Goal: Task Accomplishment & Management: Use online tool/utility

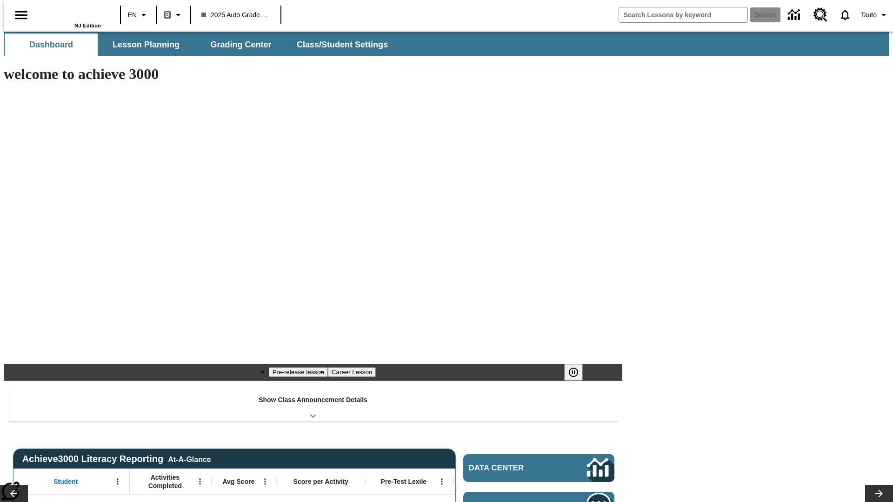
type input "-1"
click at [142, 45] on span "Lesson Planning" at bounding box center [145, 45] width 67 height 11
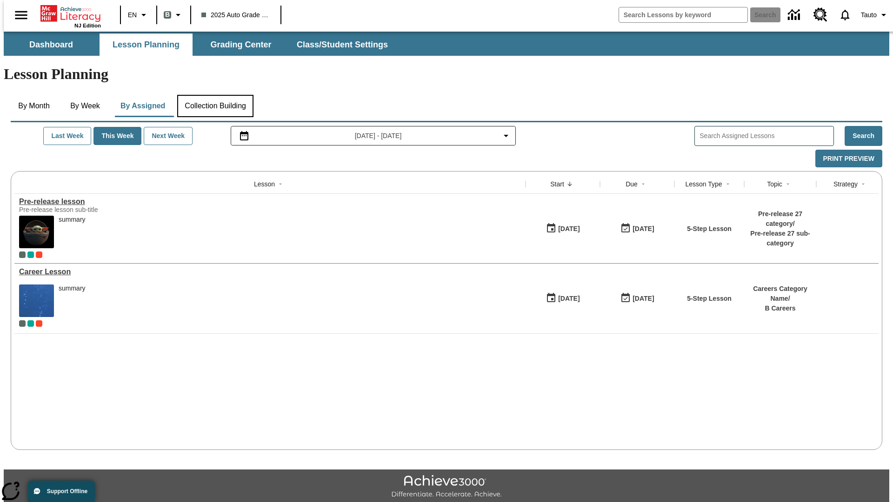
click at [215, 95] on button "Collection Building" at bounding box center [215, 106] width 76 height 22
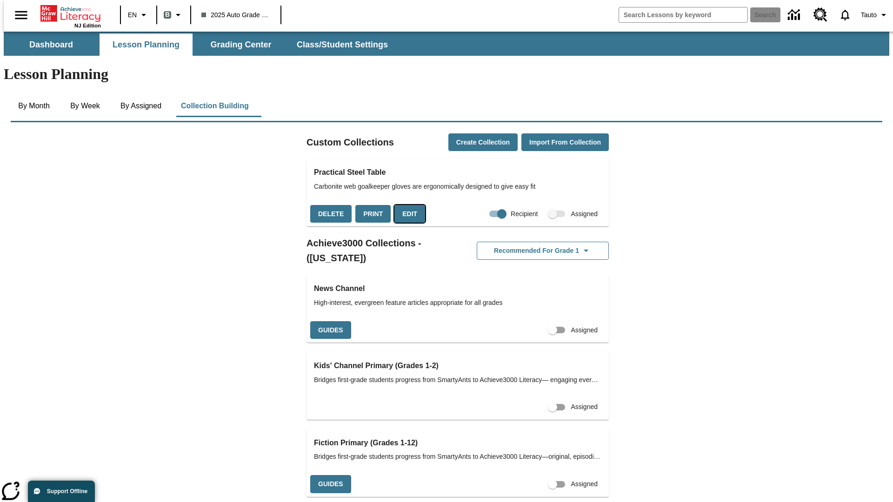
click at [406, 205] on button "Edit" at bounding box center [409, 214] width 31 height 18
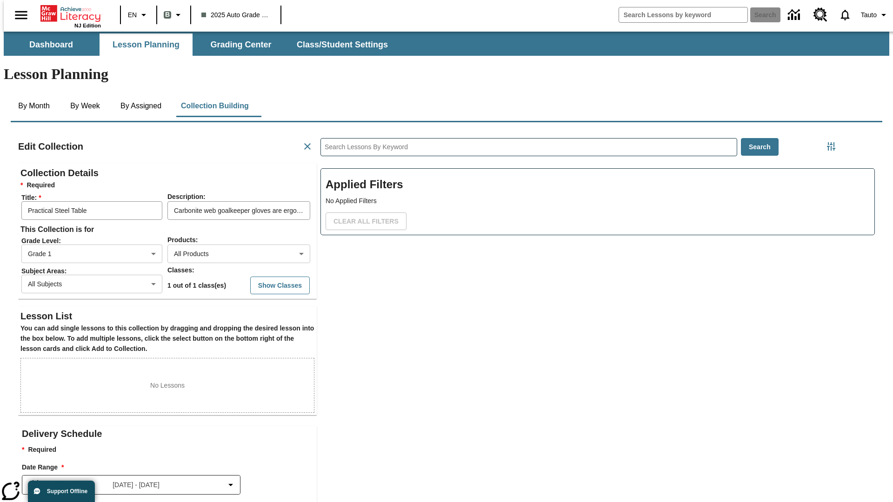
scroll to position [0, 0]
click at [224, 220] on body "Skip to main content NJ Edition EN B 2025 Auto Grade 1 B Search 0 Tauto Dashboa…" at bounding box center [446, 323] width 885 height 583
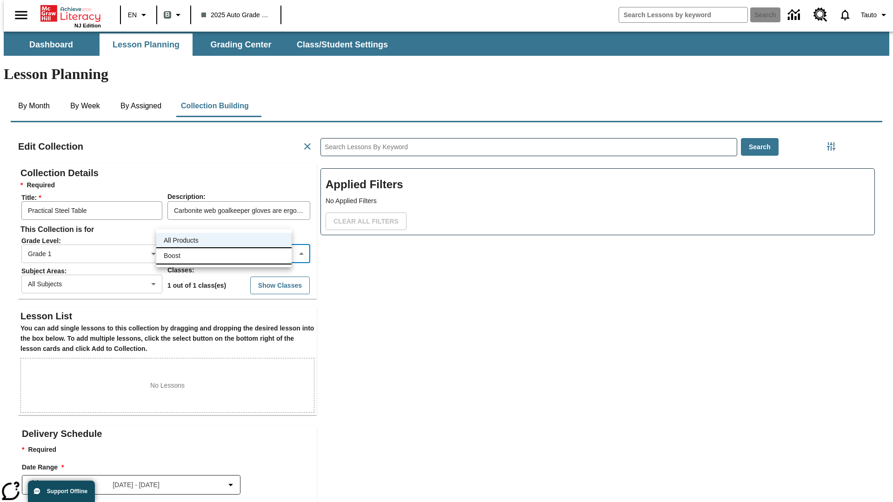
click at [224, 256] on li "Boost" at bounding box center [223, 255] width 135 height 15
type input "12"
